Goal: Navigation & Orientation: Go to known website

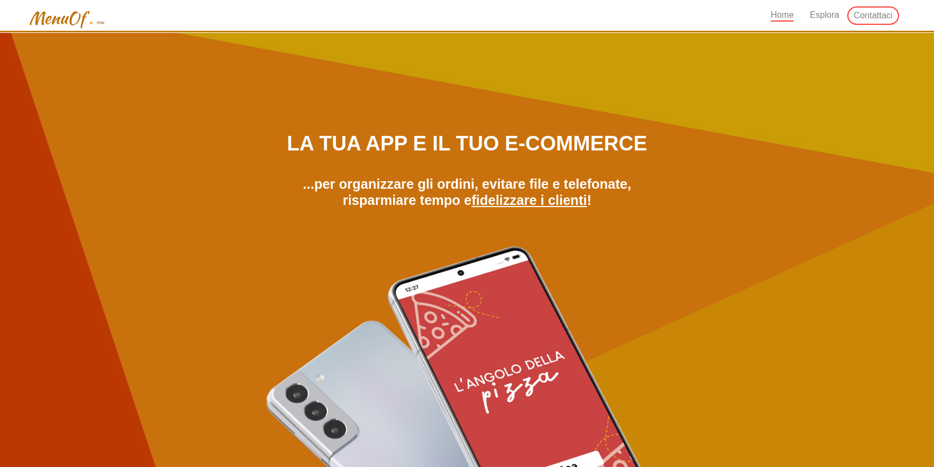
click at [73, 23] on img at bounding box center [66, 20] width 79 height 20
click at [28, 5] on link at bounding box center [70, 15] width 87 height 30
click at [54, 22] on img at bounding box center [66, 20] width 79 height 20
